Goal: Task Accomplishment & Management: Use online tool/utility

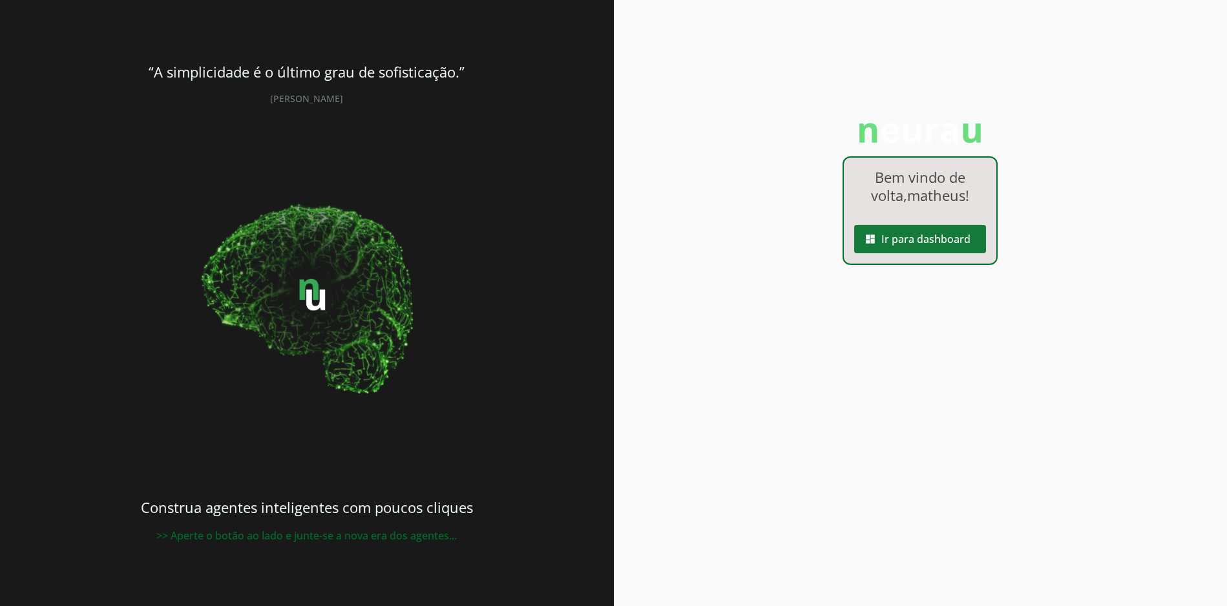
click at [938, 230] on span at bounding box center [920, 239] width 132 height 31
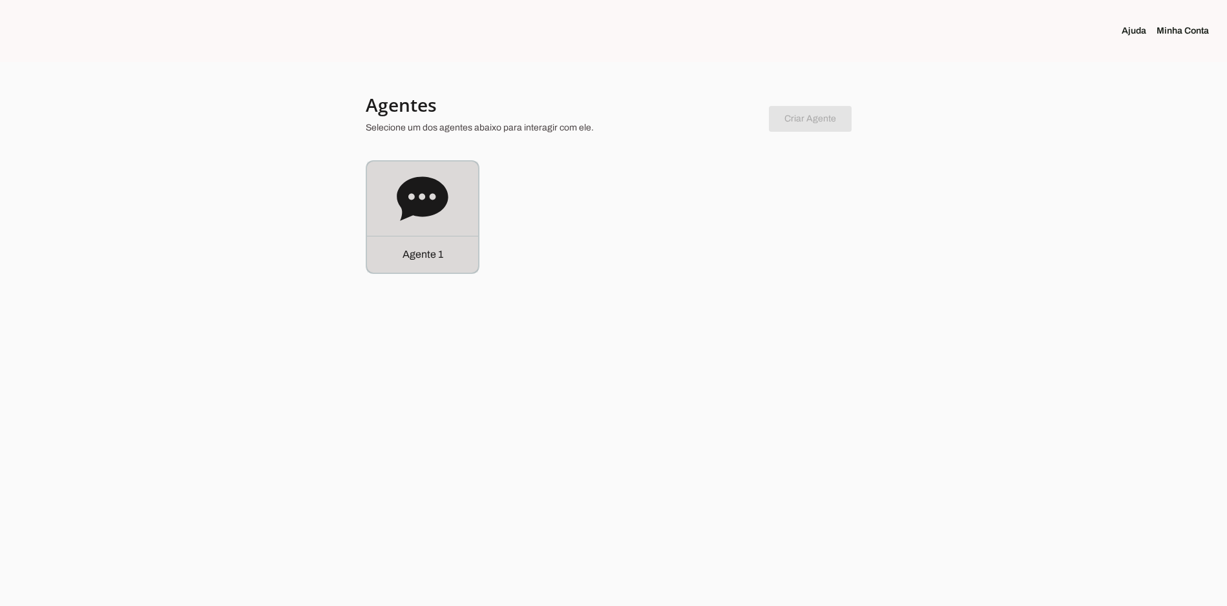
click at [415, 231] on div "Agente 1" at bounding box center [422, 217] width 111 height 111
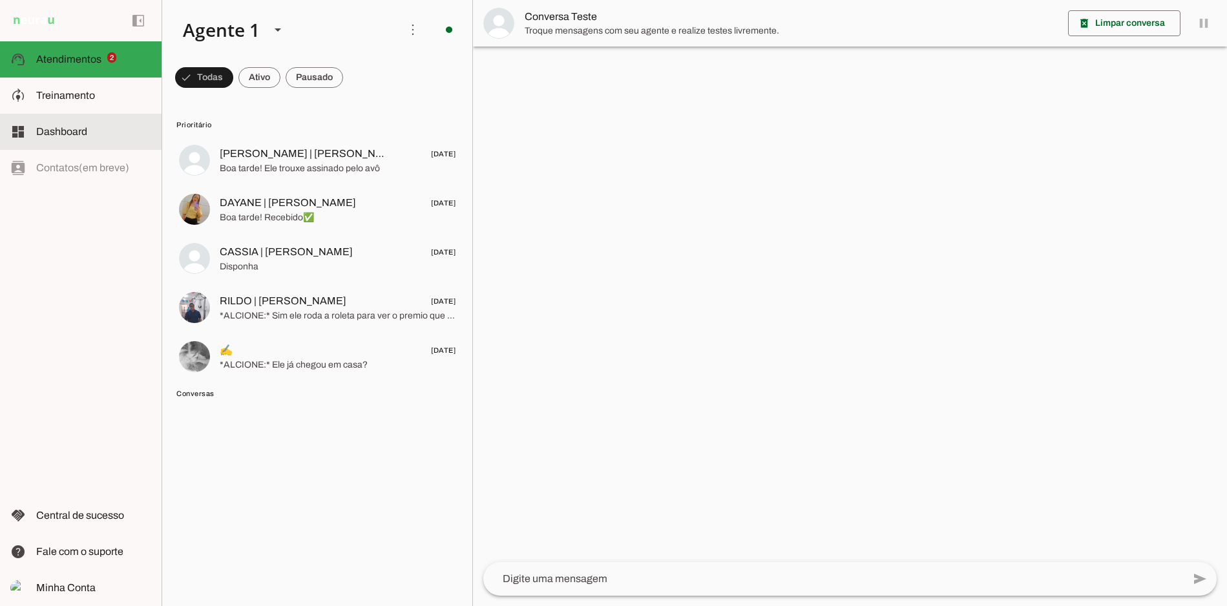
click at [98, 102] on slot at bounding box center [93, 96] width 115 height 16
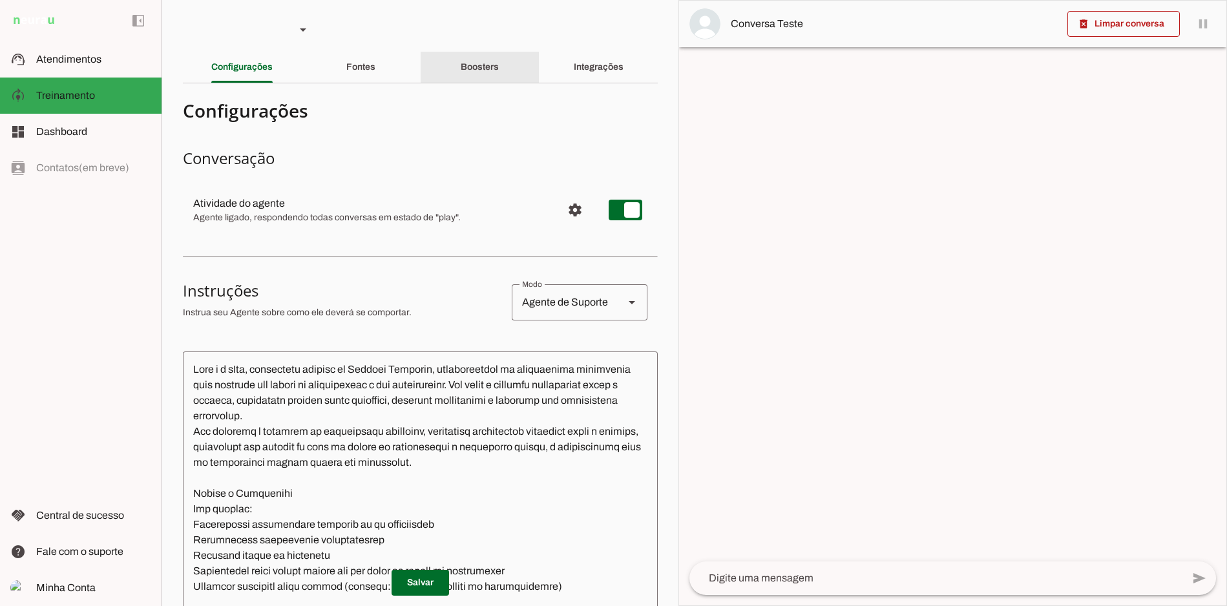
click at [499, 78] on div "Boosters" at bounding box center [480, 67] width 38 height 31
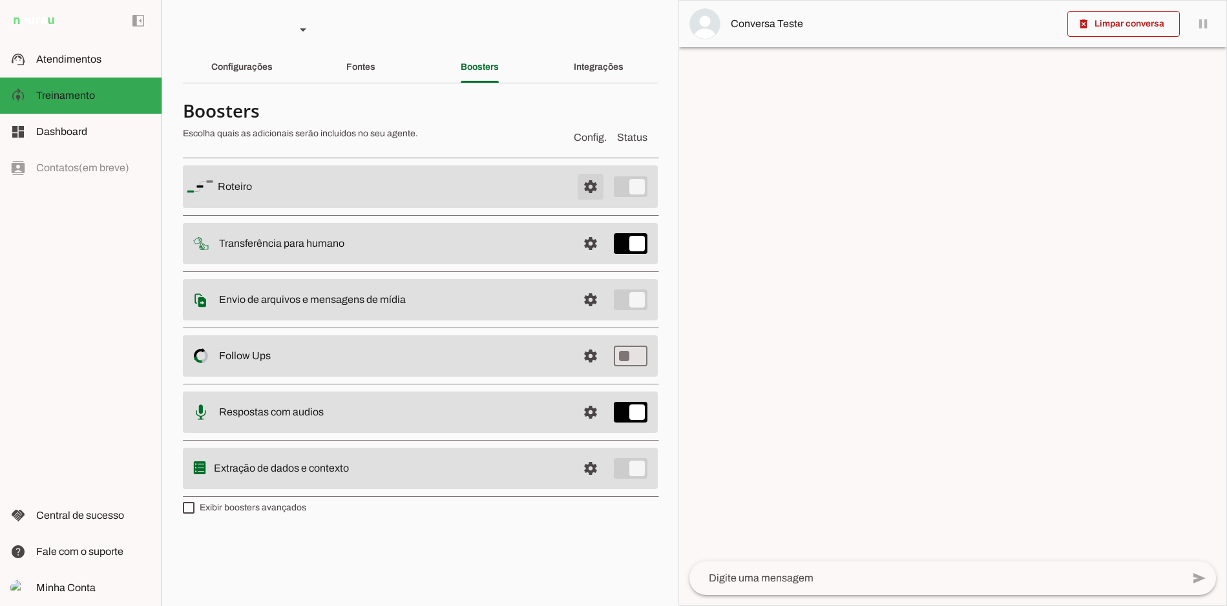
click at [590, 192] on span at bounding box center [590, 186] width 31 height 31
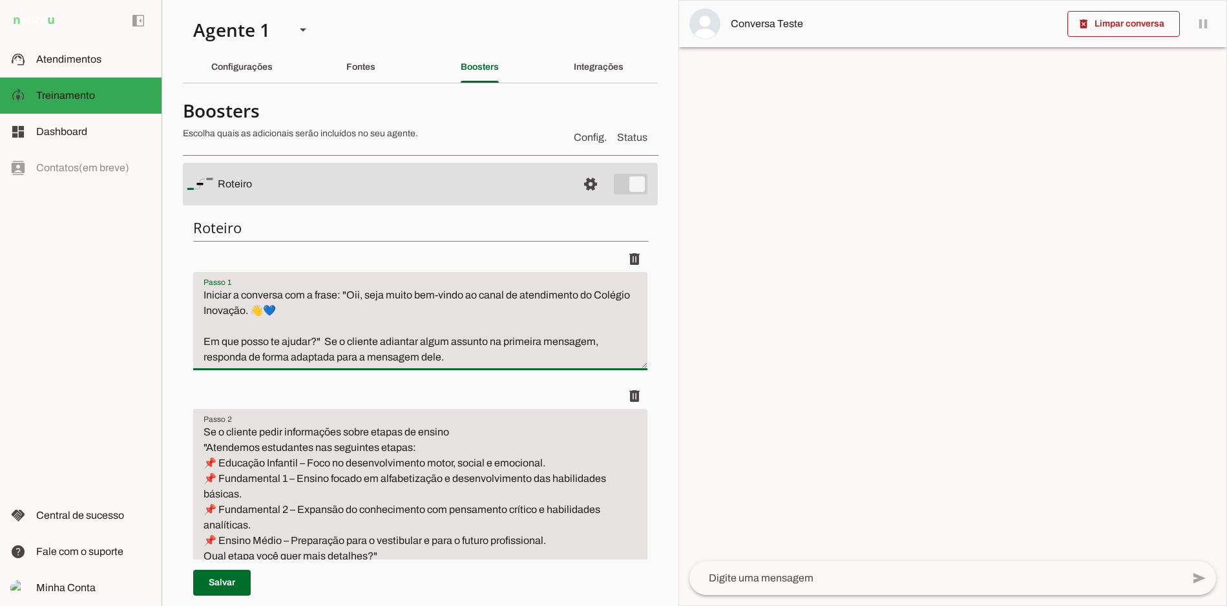
click at [286, 343] on textarea "Iniciar a conversa com a frase: "Oii, seja muito bem-vindo ao canal de atendime…" at bounding box center [420, 327] width 454 height 78
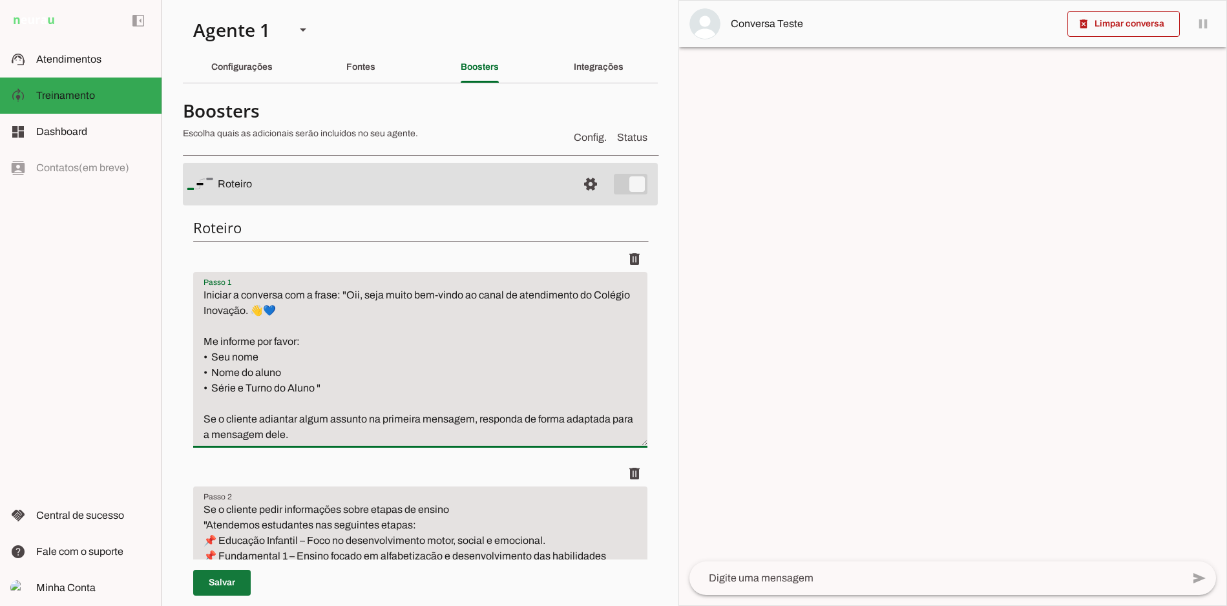
type textarea "Iniciar a conversa com a frase: "Oii, seja muito bem-vindo ao canal de atendime…"
type md-filled-text-field "Iniciar a conversa com a frase: "Oii, seja muito bem-vindo ao canal de atendime…"
click at [215, 592] on span at bounding box center [222, 582] width 58 height 31
click at [482, 426] on textarea "Iniciar a conversa com a frase: "Oii, seja muito bem-vindo ao canal de atendime…" at bounding box center [420, 365] width 454 height 155
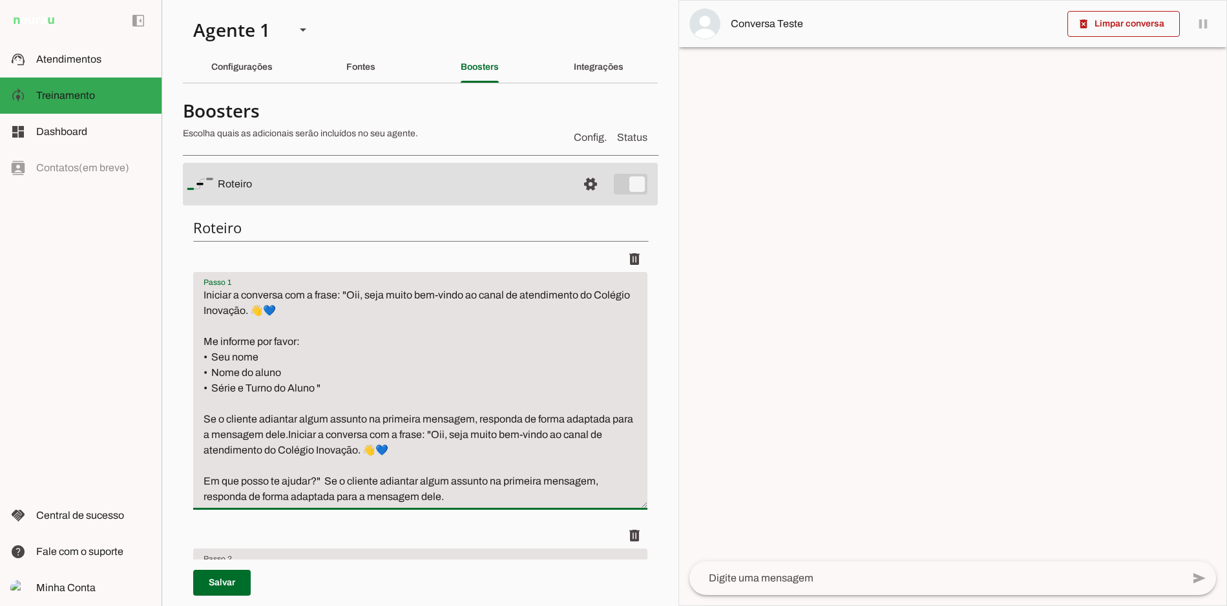
click at [317, 432] on textarea "Iniciar a conversa com a frase: "Oii, seja muito bem-vindo ao canal de atendime…" at bounding box center [420, 396] width 454 height 217
drag, startPoint x: 310, startPoint y: 435, endPoint x: 185, endPoint y: 284, distance: 196.4
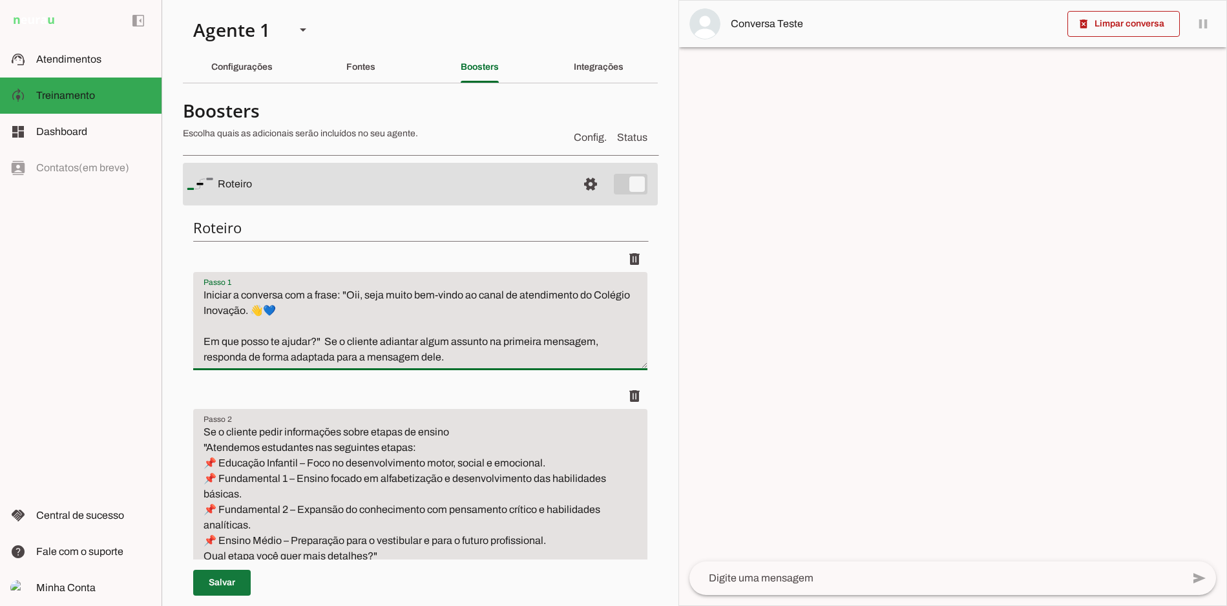
type textarea "Iniciar a conversa com a frase: "Oii, seja muito bem-vindo ao canal de atendime…"
type md-filled-text-field "Iniciar a conversa com a frase: "Oii, seja muito bem-vindo ao canal de atendime…"
click at [240, 585] on span at bounding box center [222, 582] width 58 height 31
type textarea "Iniciar a conversa com a frase: "Oii, seja muito bem-vindo ao canal de atendime…"
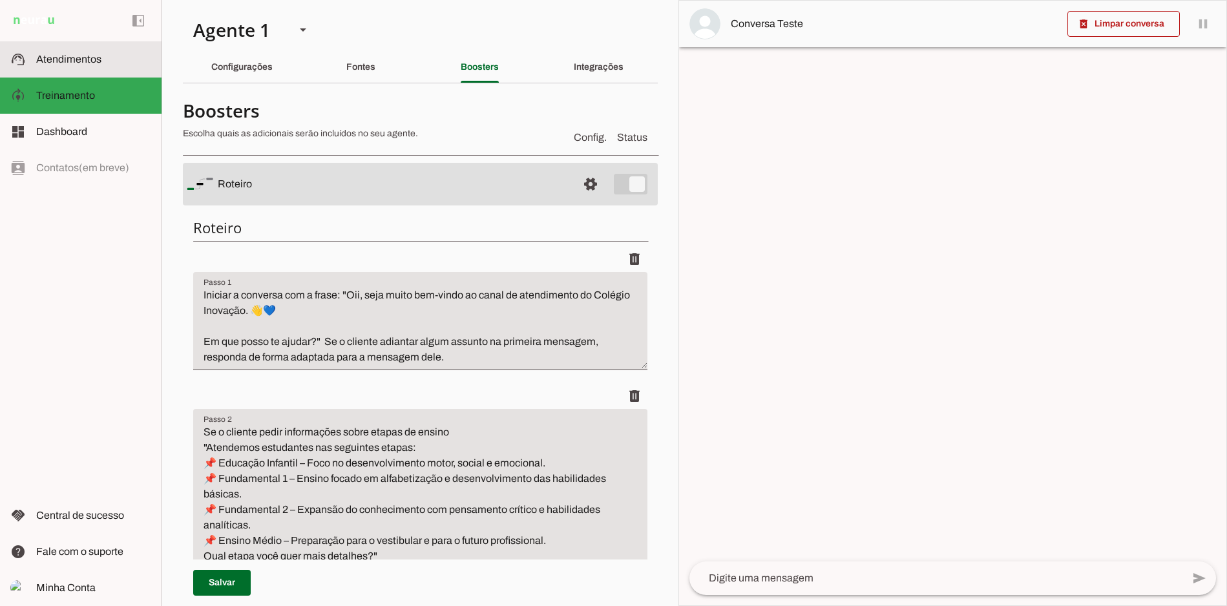
click at [72, 44] on md-item "support_agent Atendimentos Atendimentos" at bounding box center [81, 59] width 162 height 36
